Goal: Obtain resource: Download file/media

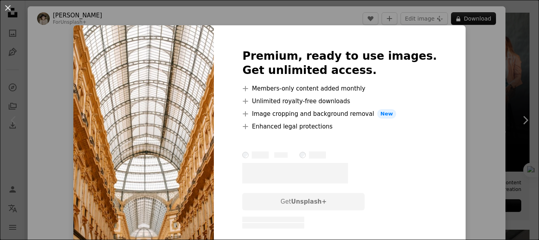
scroll to position [224, 0]
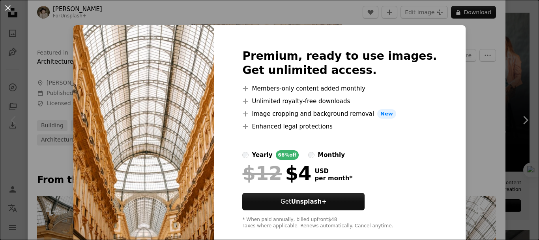
click at [449, 75] on div "An X shape Premium, ready to use images. Get unlimited access. A plus sign Memb…" at bounding box center [269, 120] width 539 height 240
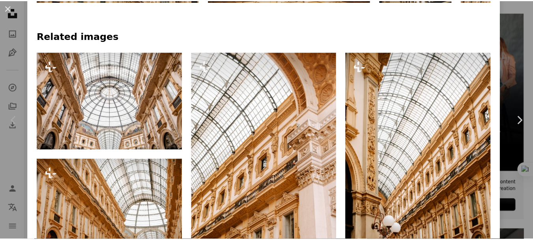
scroll to position [528, 0]
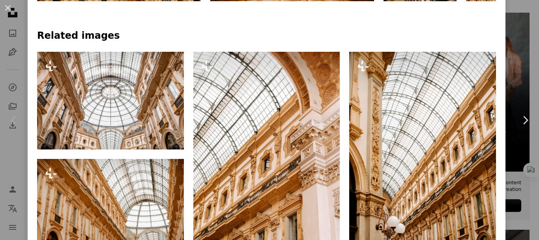
click at [515, 39] on div "An X shape Chevron left Chevron right [PERSON_NAME] For Unsplash+ A heart A plu…" at bounding box center [269, 120] width 539 height 240
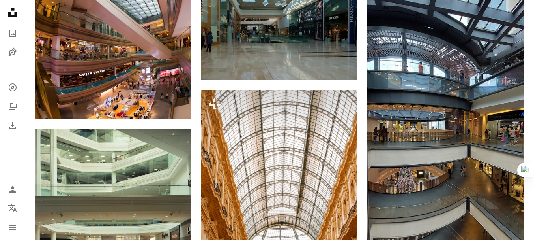
scroll to position [648, 0]
